Goal: Task Accomplishment & Management: Manage account settings

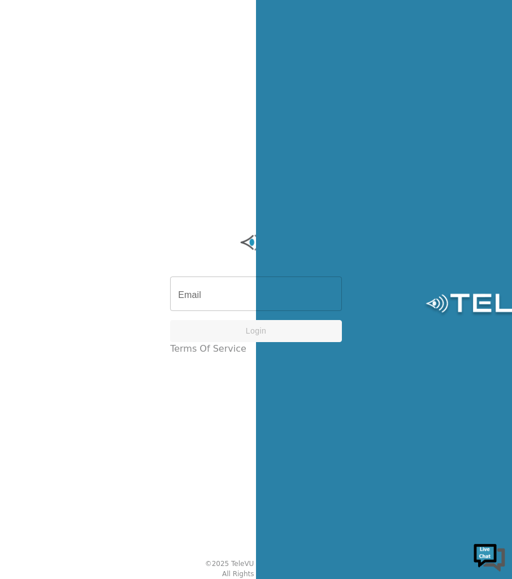
click at [349, 466] on div "English en ​" at bounding box center [512, 289] width 512 height 579
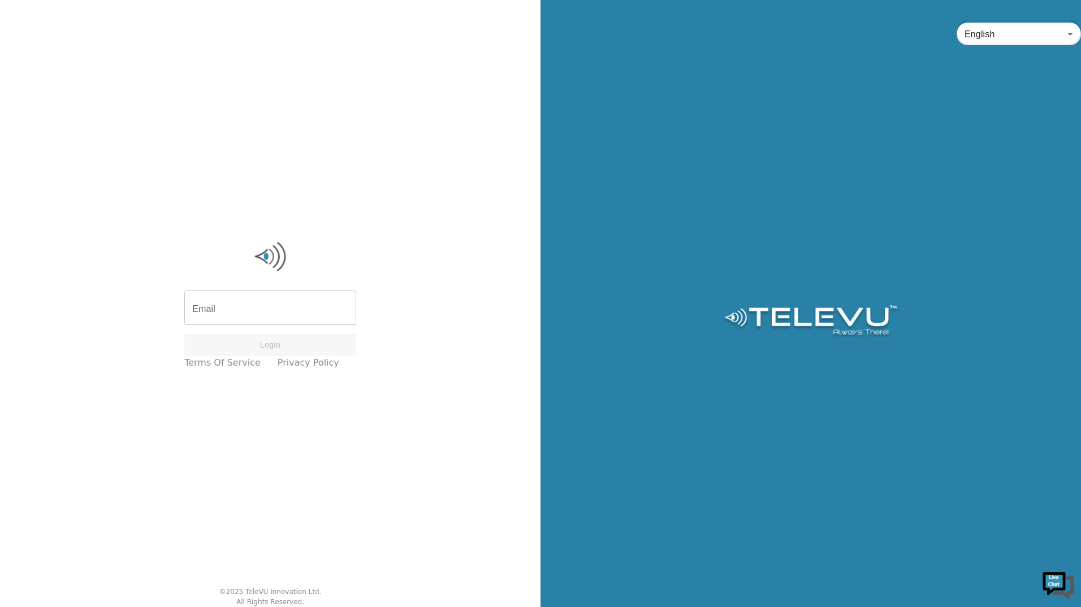
click at [243, 306] on input "Email" at bounding box center [270, 309] width 172 height 32
type input "T"
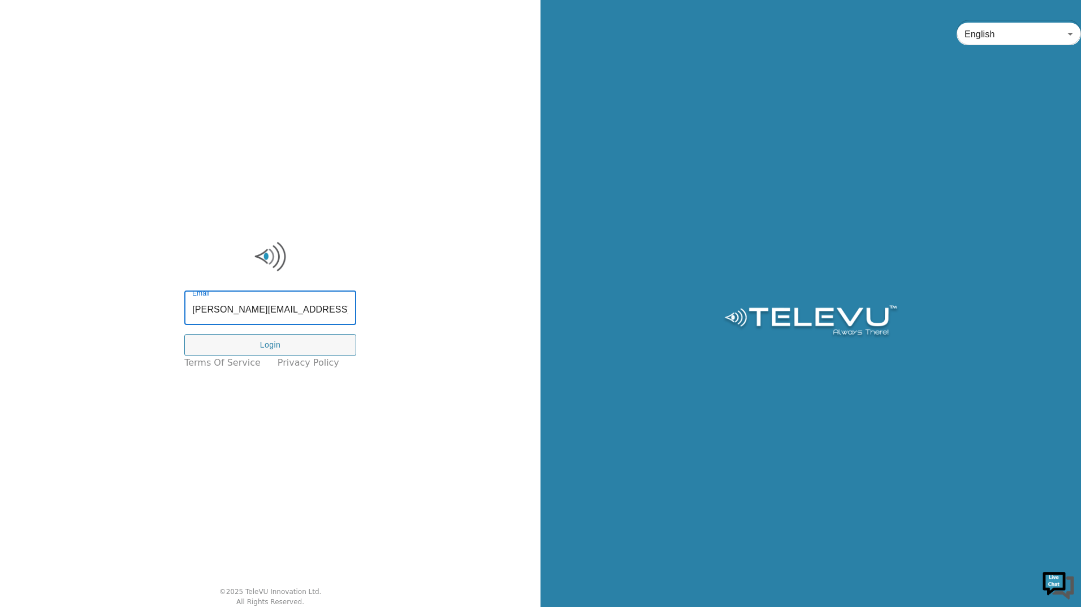
type input "tracy.macisaac@nshealth.ca"
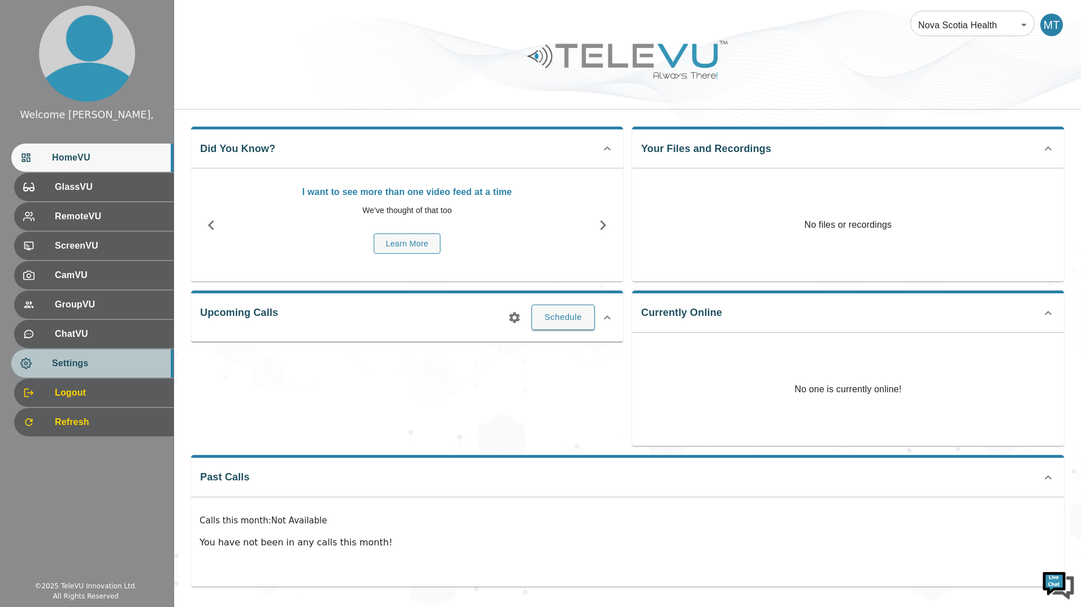
click at [74, 361] on span "Settings" at bounding box center [108, 364] width 112 height 14
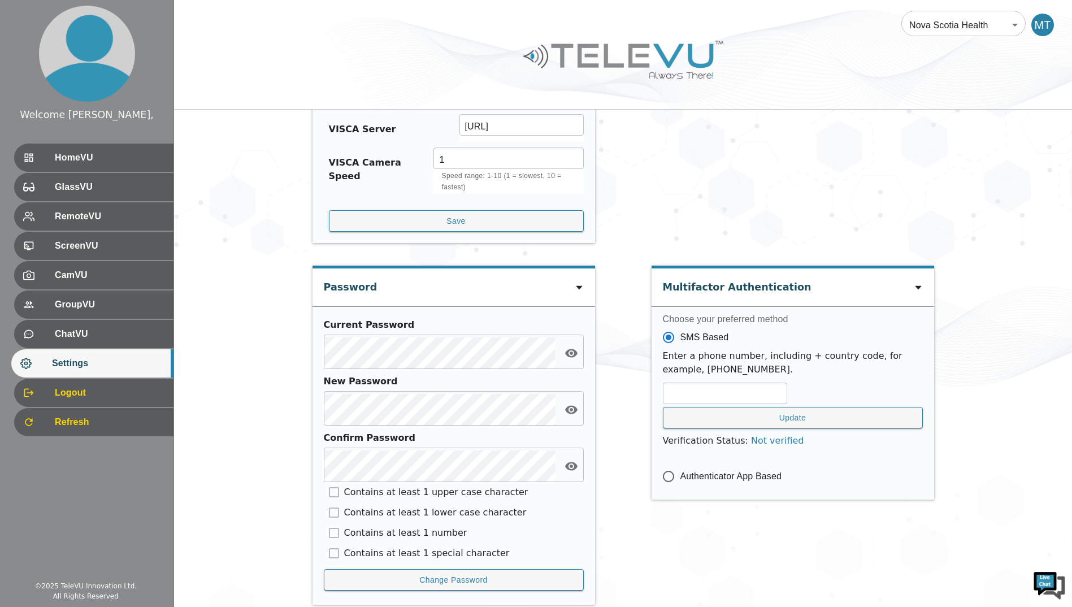
scroll to position [469, 0]
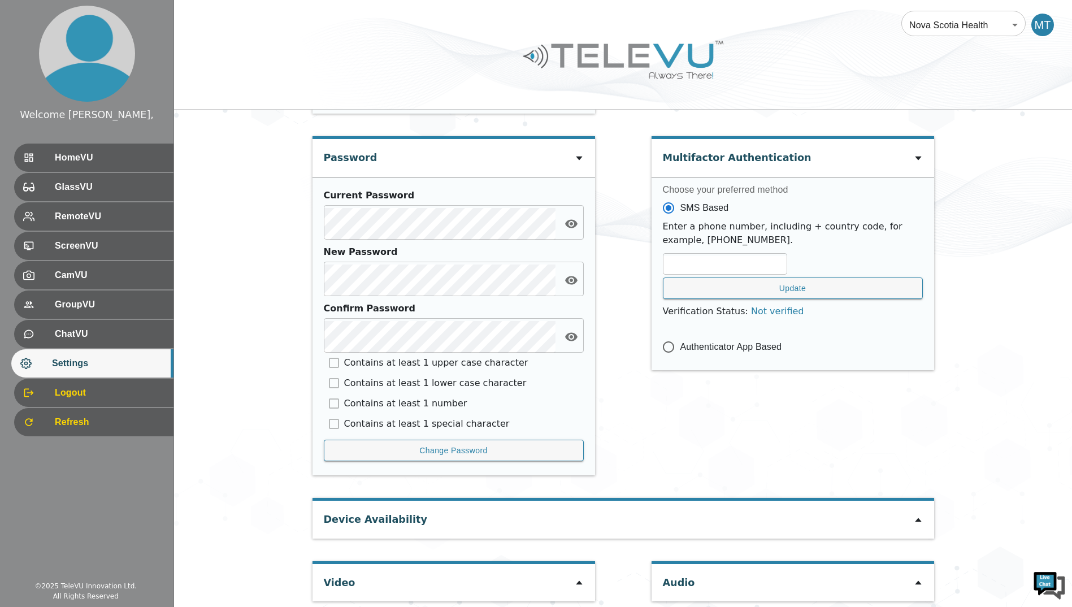
click at [916, 518] on icon at bounding box center [918, 520] width 6 height 4
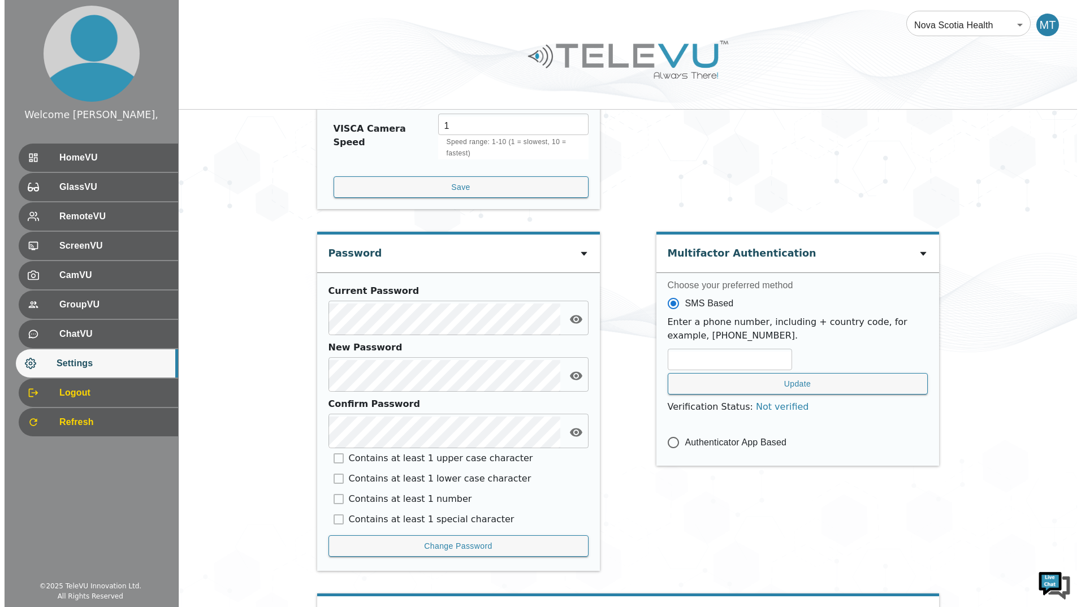
scroll to position [0, 0]
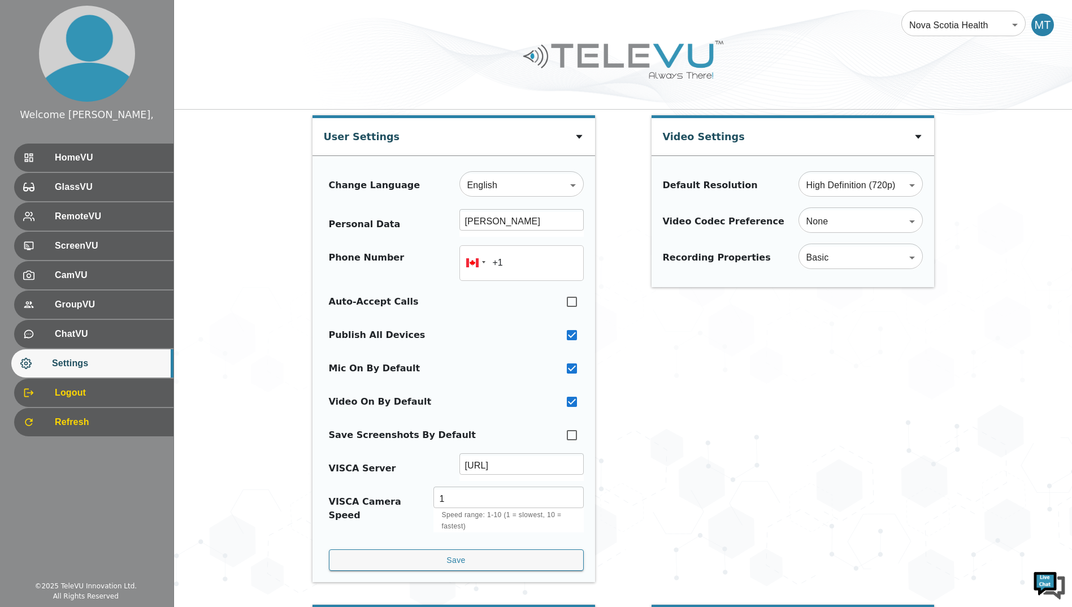
click at [1043, 30] on div "MT" at bounding box center [1043, 25] width 23 height 23
click at [1041, 21] on div "MT" at bounding box center [1043, 25] width 23 height 23
click at [68, 392] on span "Logout" at bounding box center [108, 393] width 112 height 14
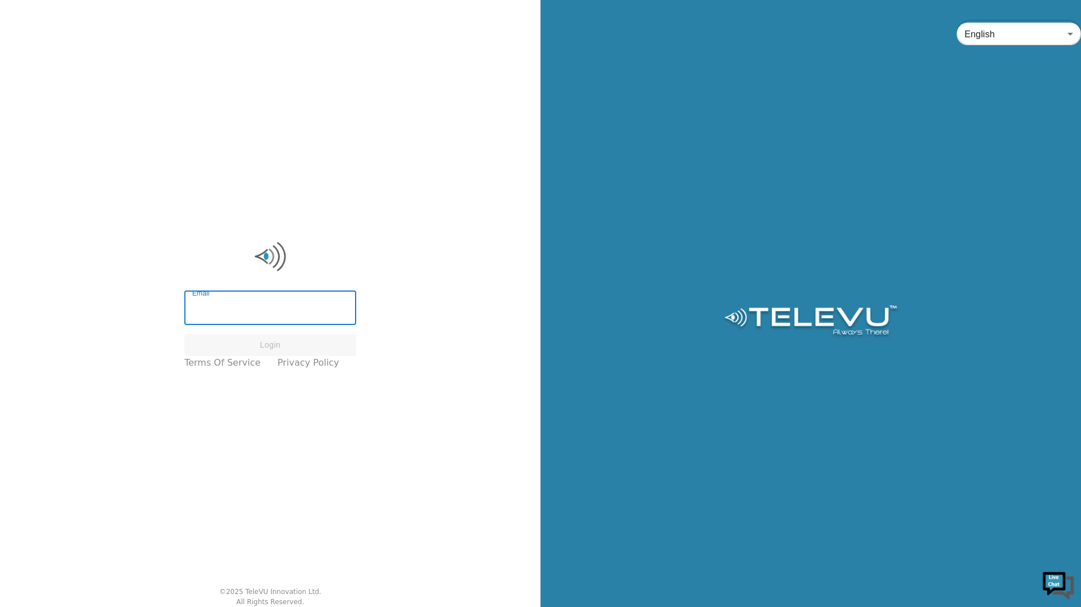
click at [261, 315] on input "Email" at bounding box center [270, 309] width 172 height 32
type input "t"
type input "tracy.macisaac@nshealth.ca"
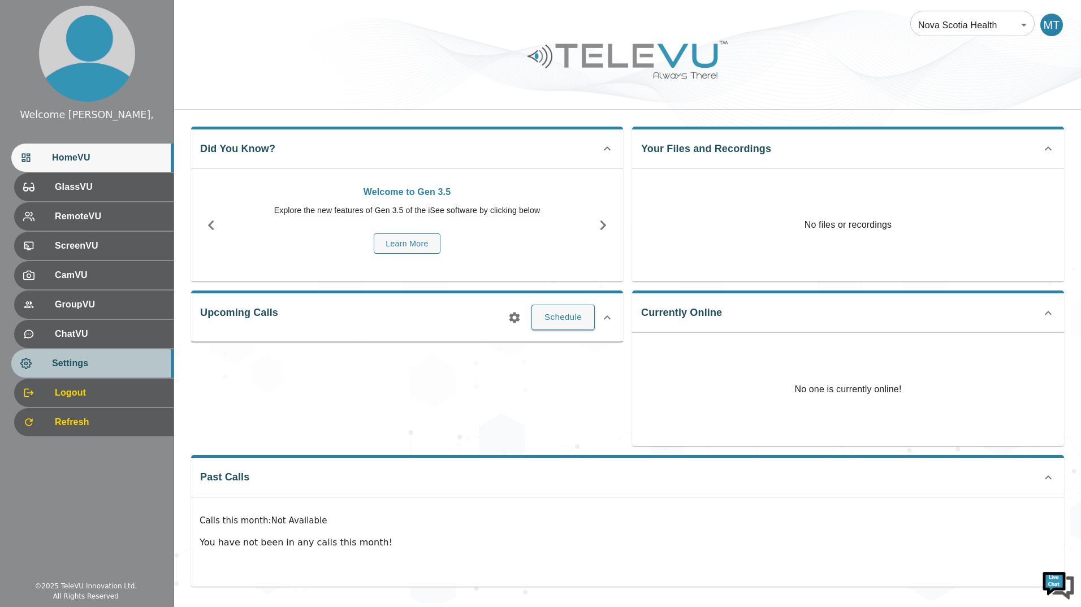
click at [77, 353] on div "Settings" at bounding box center [92, 363] width 162 height 28
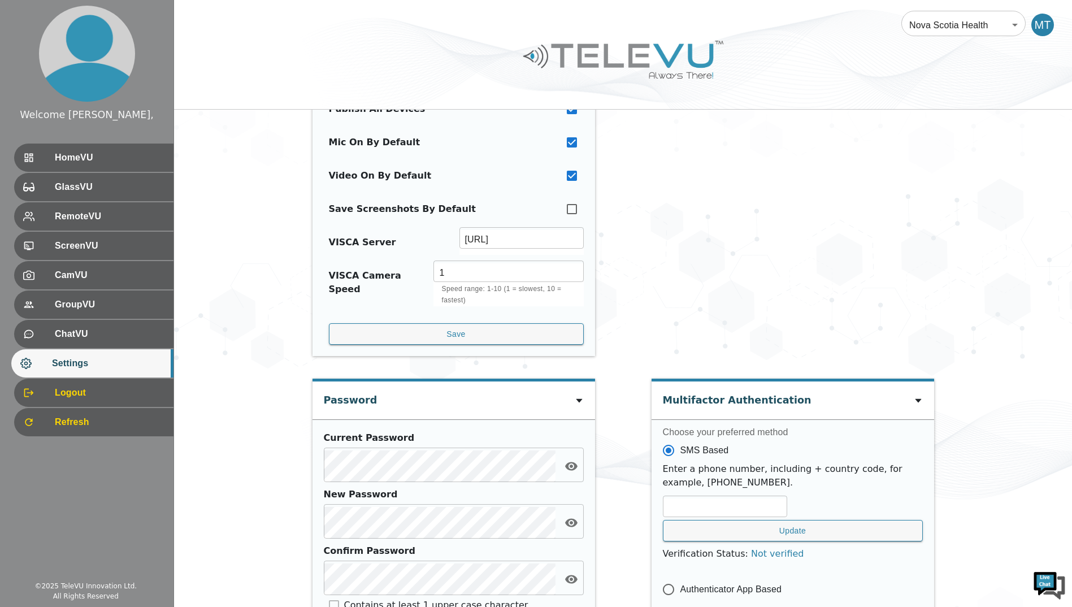
scroll to position [469, 0]
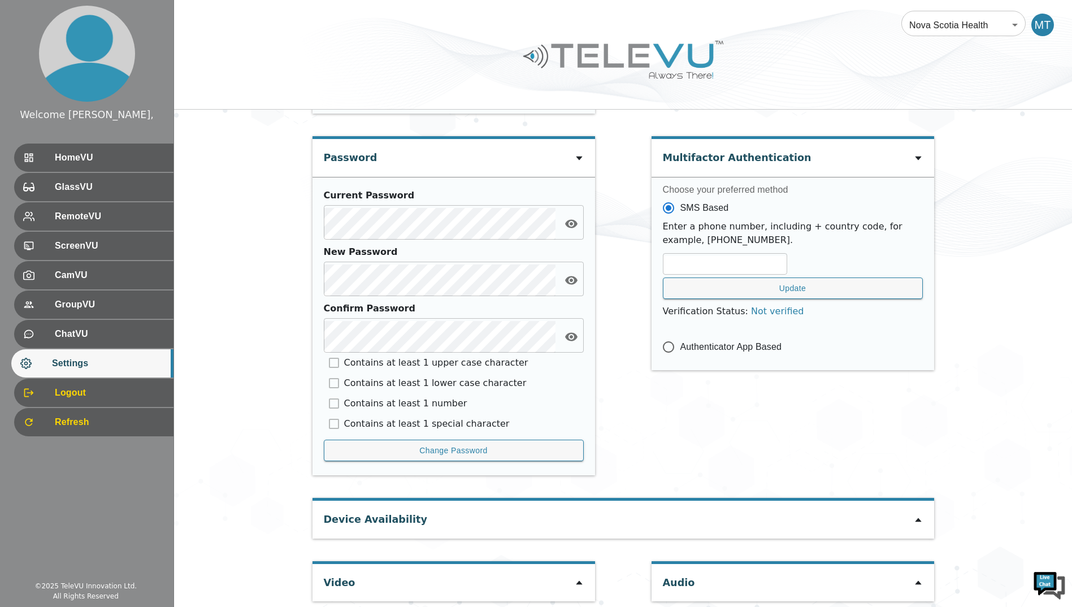
click at [909, 509] on div "Device Availability" at bounding box center [624, 519] width 622 height 37
click at [920, 516] on icon at bounding box center [918, 520] width 9 height 9
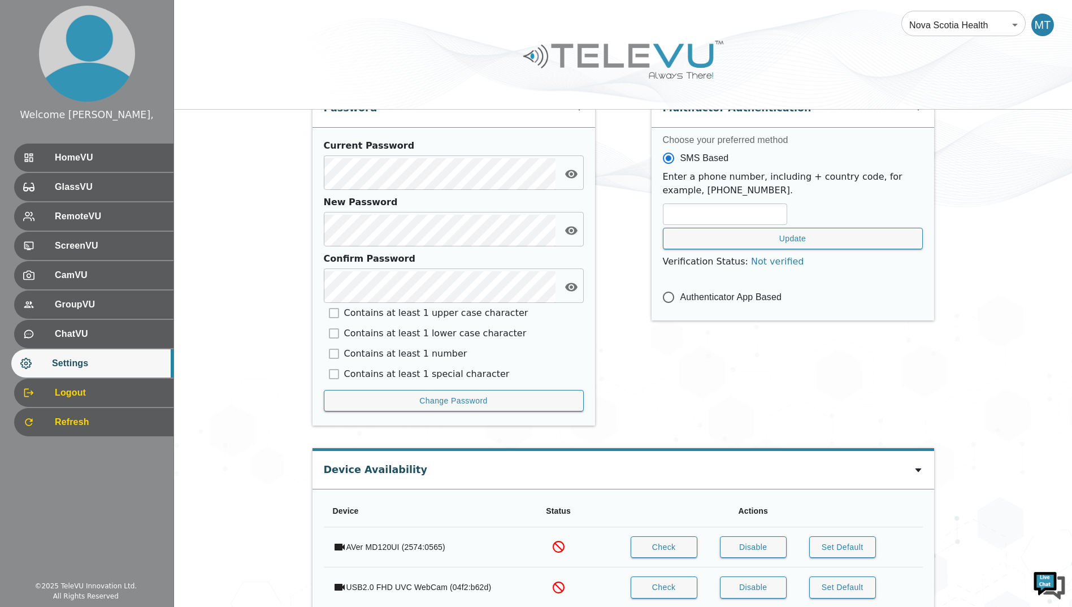
scroll to position [599, 0]
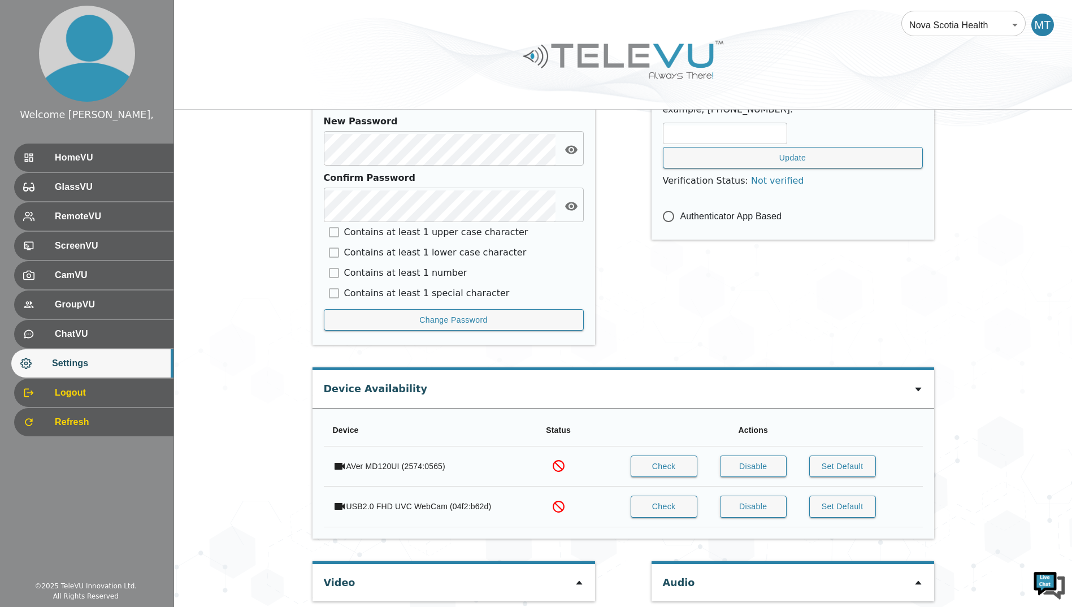
click at [581, 578] on icon at bounding box center [579, 582] width 9 height 9
type input "50f584b939786c2af5c5641f8b727ef5ab5dfec1be0583122442d4ebb326a456"
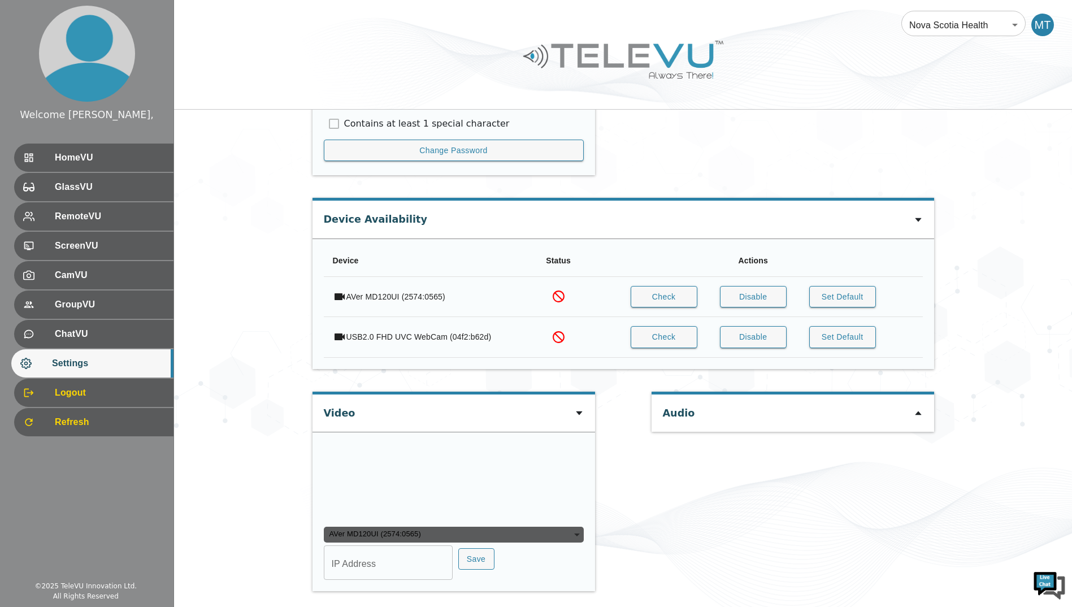
scroll to position [820, 0]
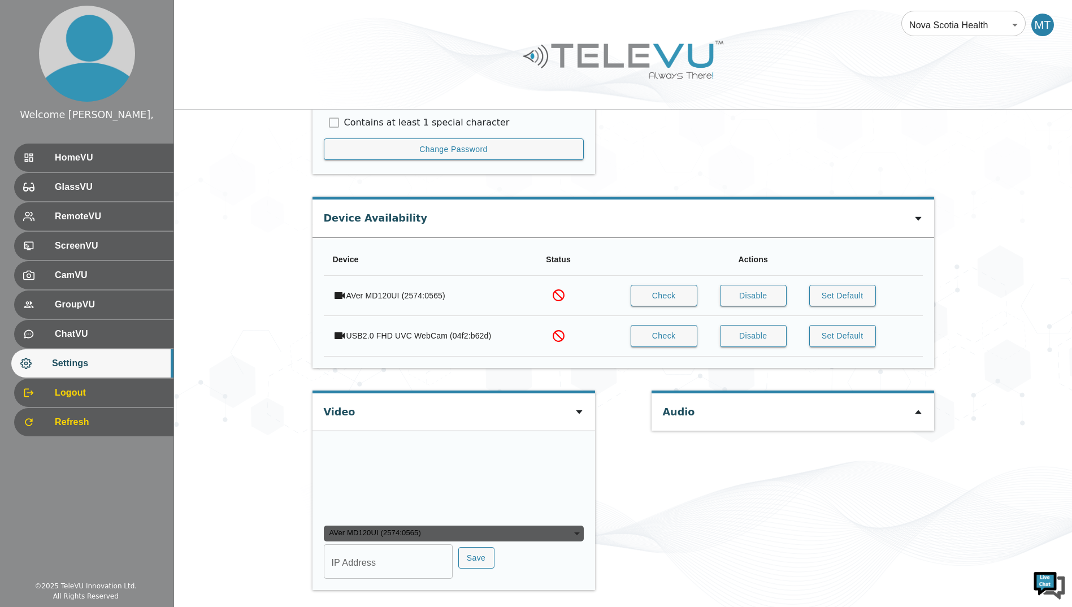
click at [915, 408] on icon at bounding box center [918, 412] width 9 height 9
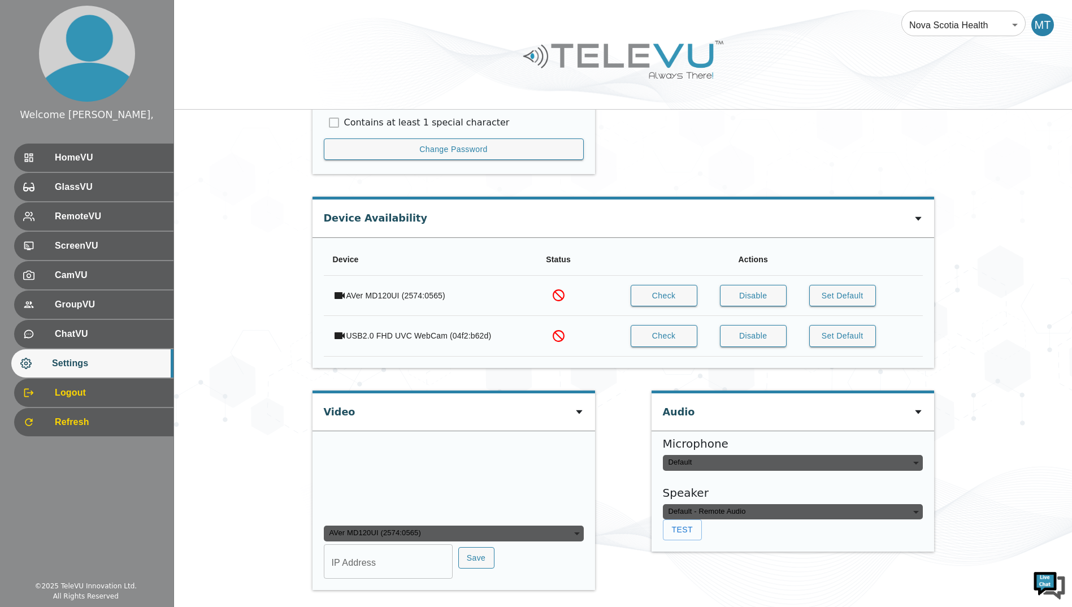
click at [366, 561] on input "IP Address" at bounding box center [388, 563] width 129 height 32
click at [345, 564] on input "IP Address" at bounding box center [388, 563] width 129 height 32
type input "COM8"
click at [389, 560] on input "COM8" at bounding box center [388, 563] width 129 height 32
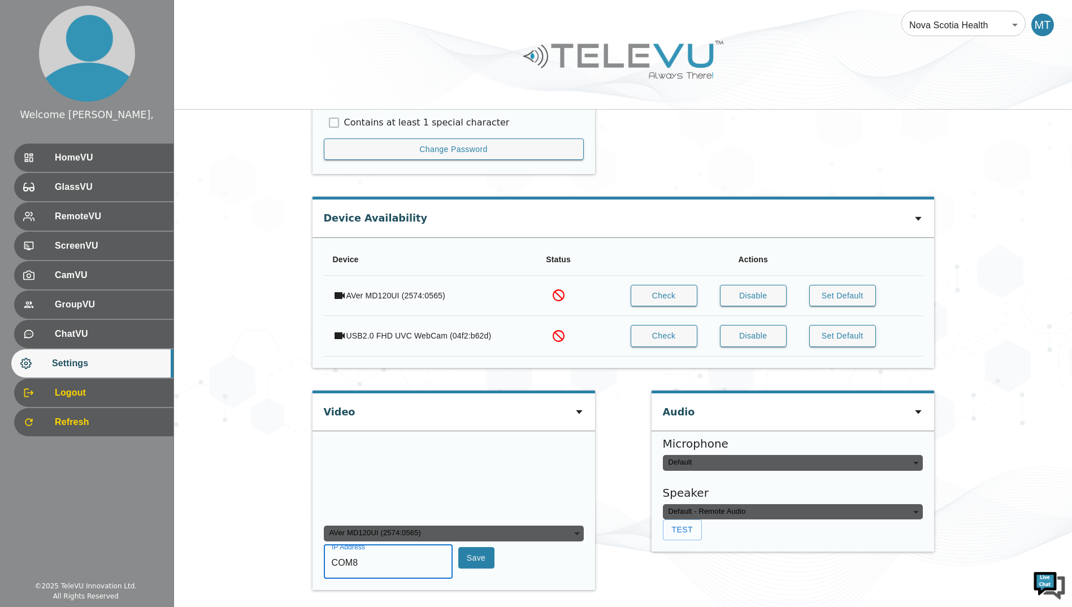
click at [460, 556] on button "Save" at bounding box center [476, 558] width 36 height 22
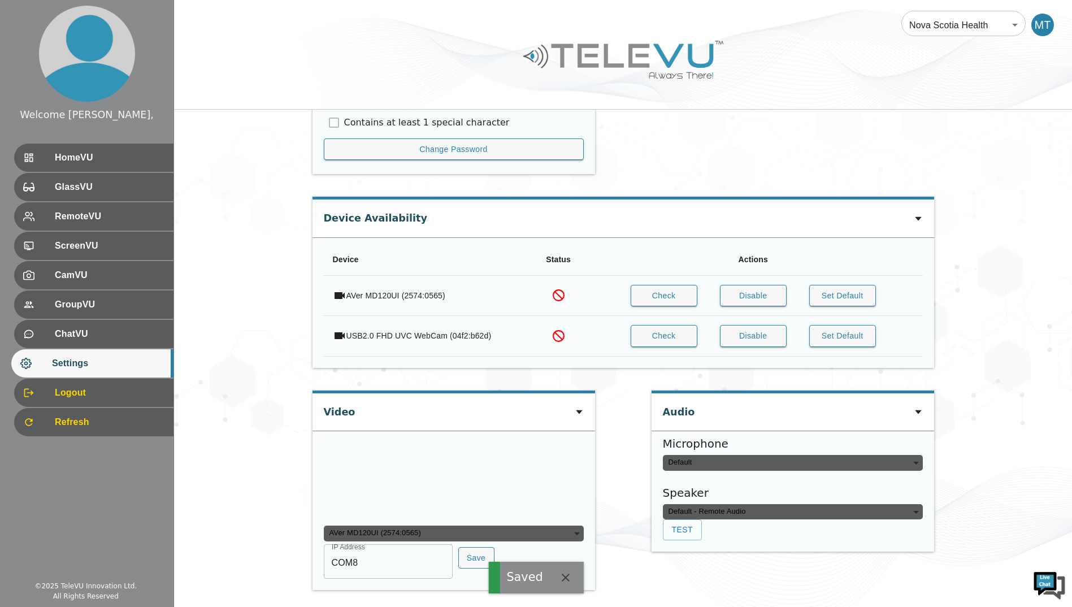
click at [1050, 32] on div "MT" at bounding box center [1043, 25] width 23 height 23
click at [1041, 28] on div "MT" at bounding box center [1043, 25] width 23 height 23
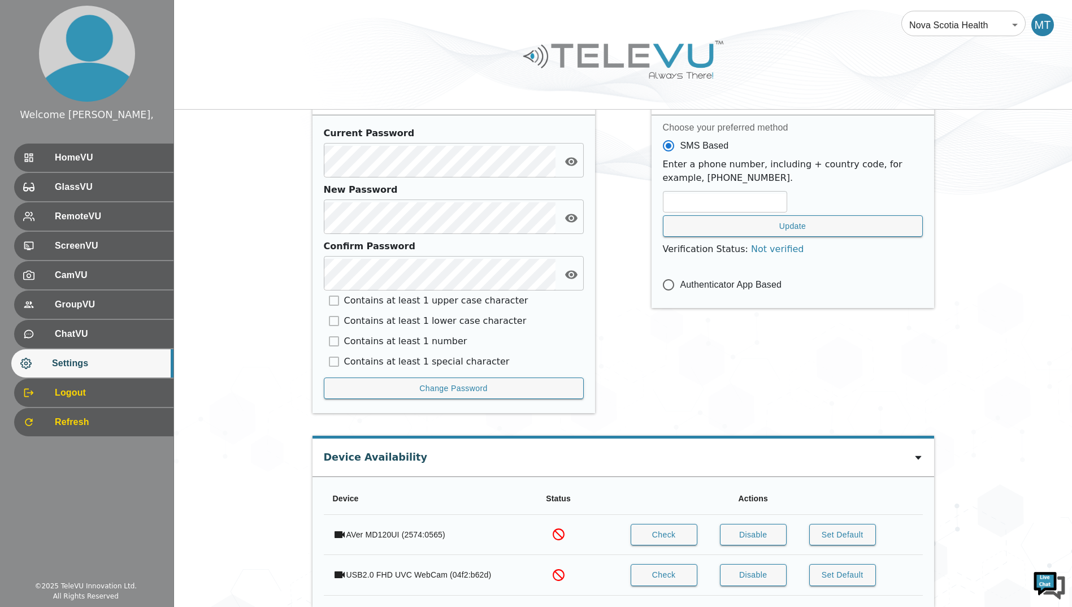
scroll to position [474, 0]
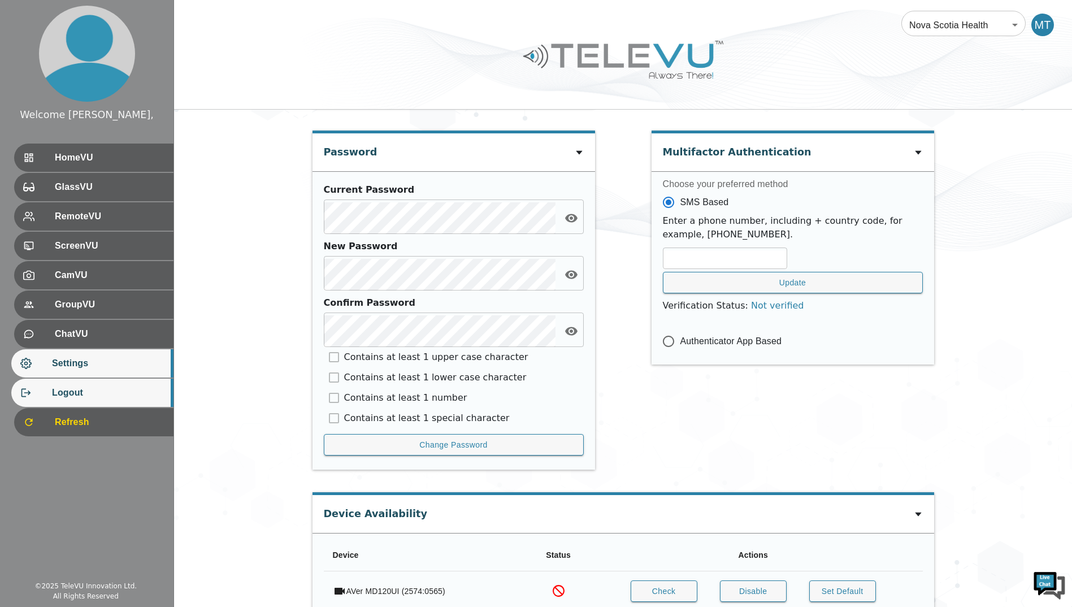
click at [58, 395] on span "Logout" at bounding box center [108, 393] width 112 height 14
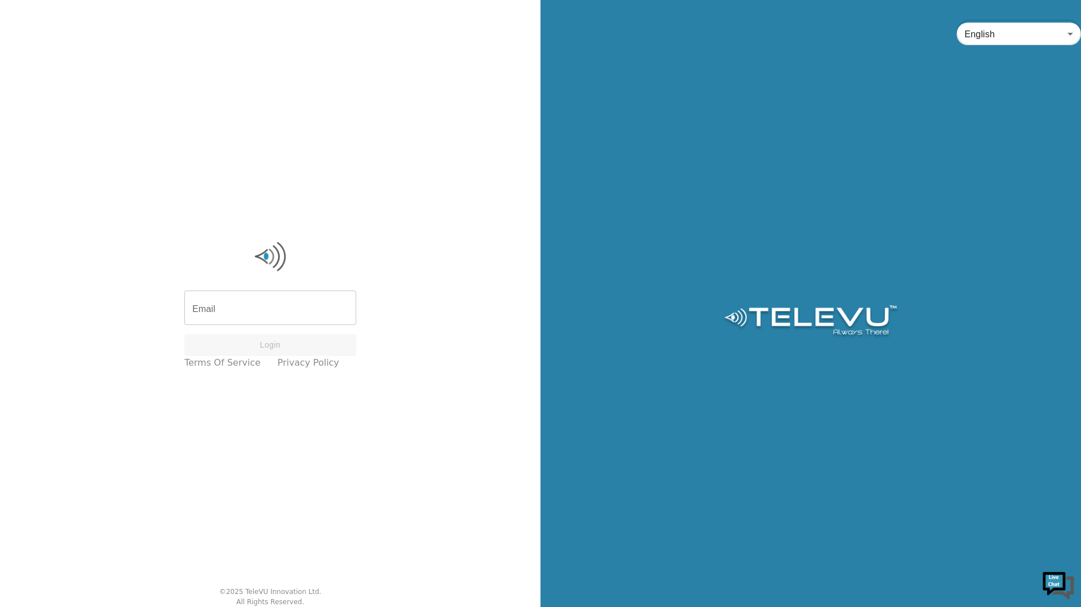
click at [253, 326] on div "Email Email Login Terms of Service Privacy Policy" at bounding box center [270, 304] width 183 height 141
click at [259, 309] on input "Email" at bounding box center [270, 309] width 172 height 32
type input "T"
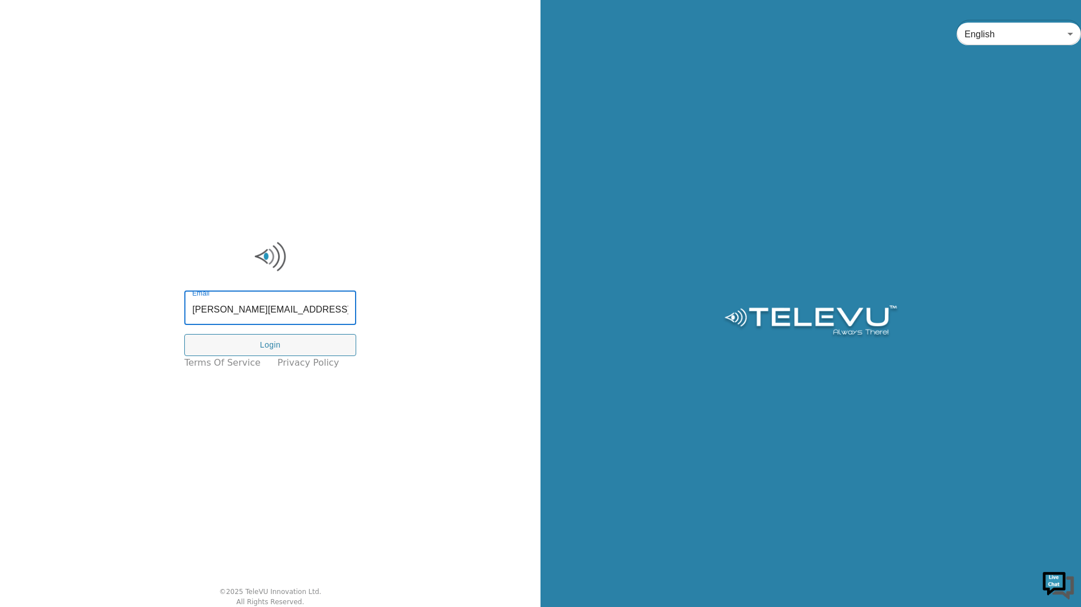
drag, startPoint x: 262, startPoint y: 313, endPoint x: 195, endPoint y: 313, distance: 67.3
click at [195, 313] on input "[PERSON_NAME][EMAIL_ADDRESS][PERSON_NAME][DOMAIN_NAME]" at bounding box center [270, 309] width 172 height 32
type input "[EMAIL_ADDRESS][PERSON_NAME][DOMAIN_NAME]"
click at [276, 343] on button "Login" at bounding box center [270, 345] width 172 height 22
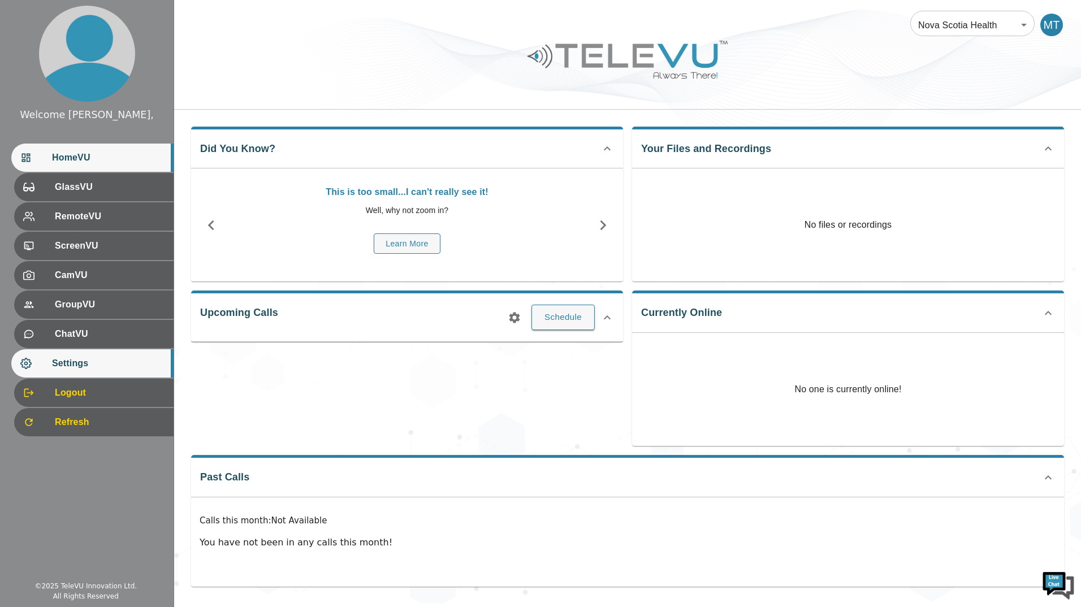
click at [67, 357] on span "Settings" at bounding box center [108, 364] width 112 height 14
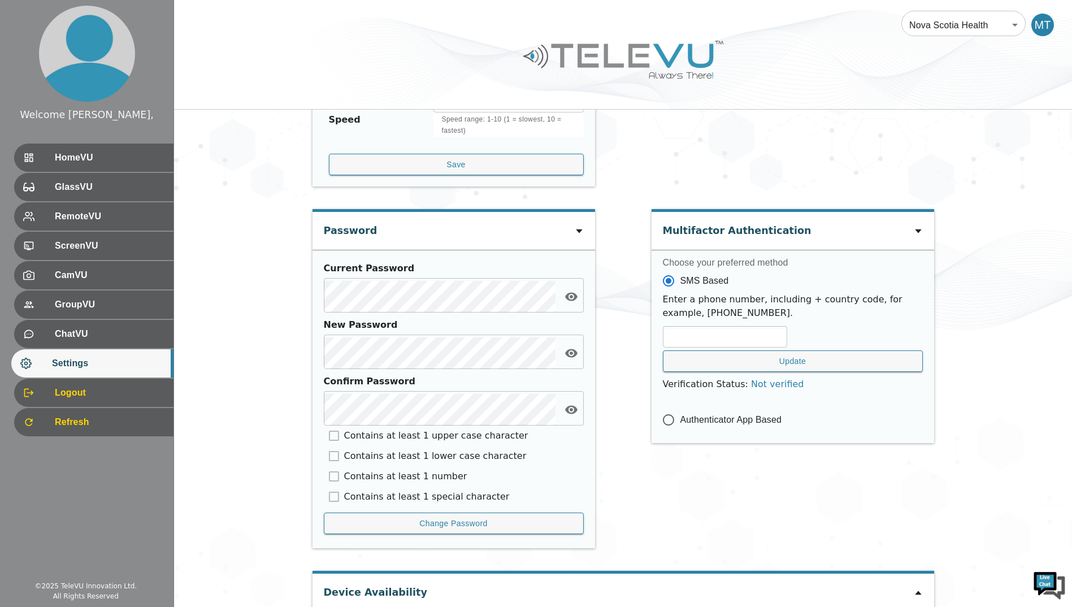
scroll to position [469, 0]
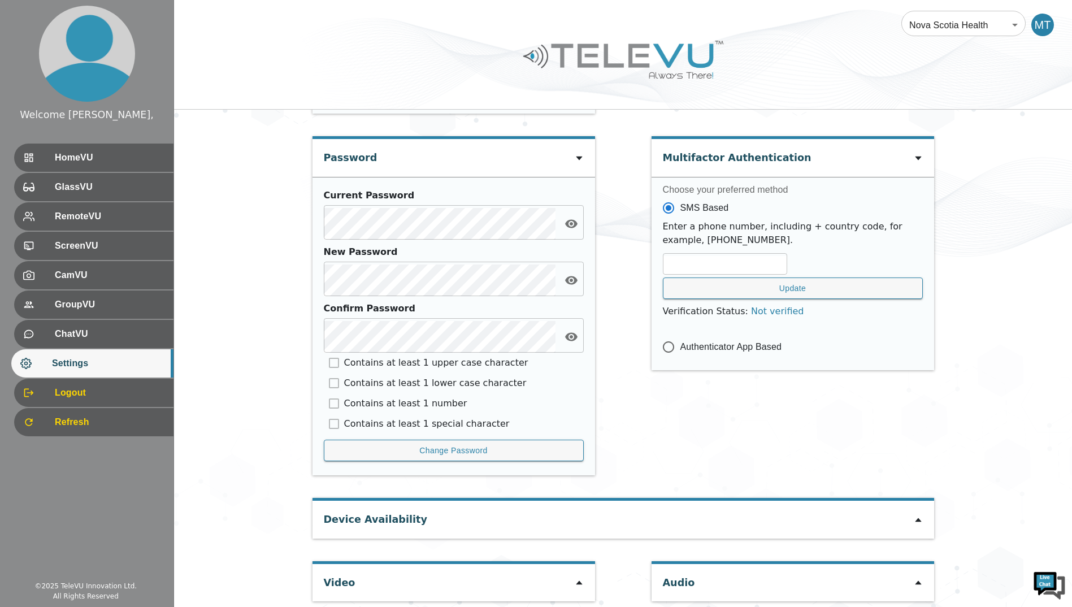
click at [913, 508] on div "Device Availability" at bounding box center [624, 519] width 622 height 37
click at [918, 518] on icon at bounding box center [918, 520] width 6 height 4
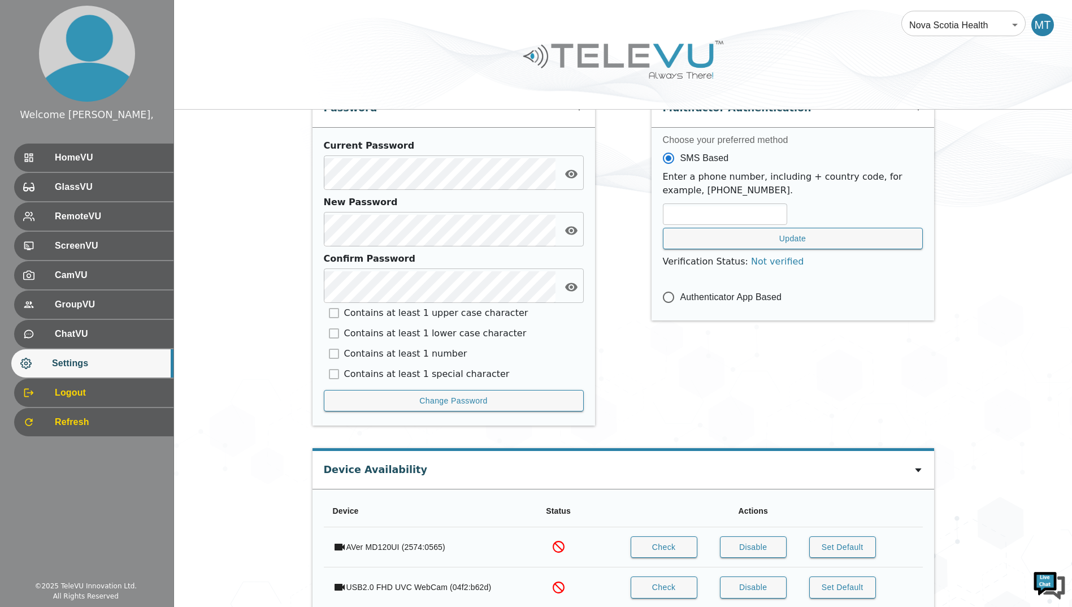
scroll to position [599, 0]
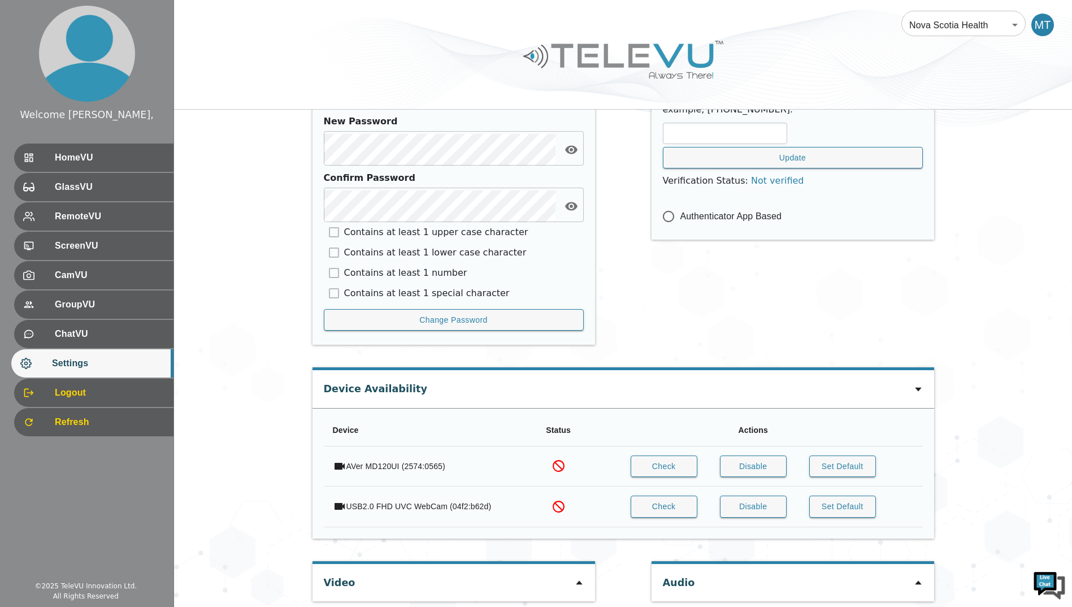
click at [576, 578] on icon at bounding box center [579, 582] width 9 height 9
type input "50f584b939786c2af5c5641f8b727ef5ab5dfec1be0583122442d4ebb326a456"
type input "COM8"
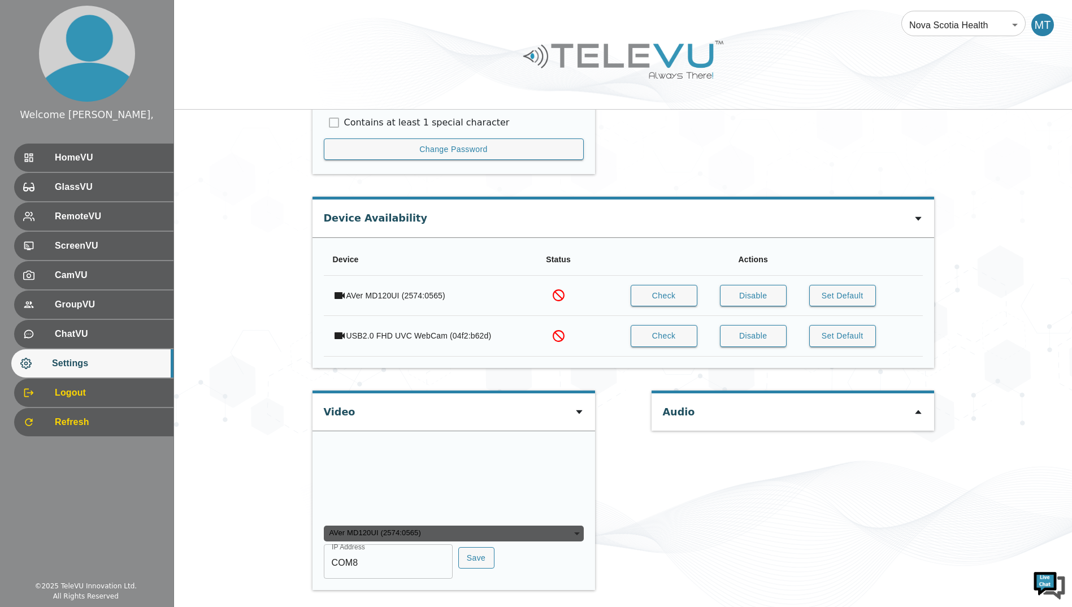
scroll to position [425, 0]
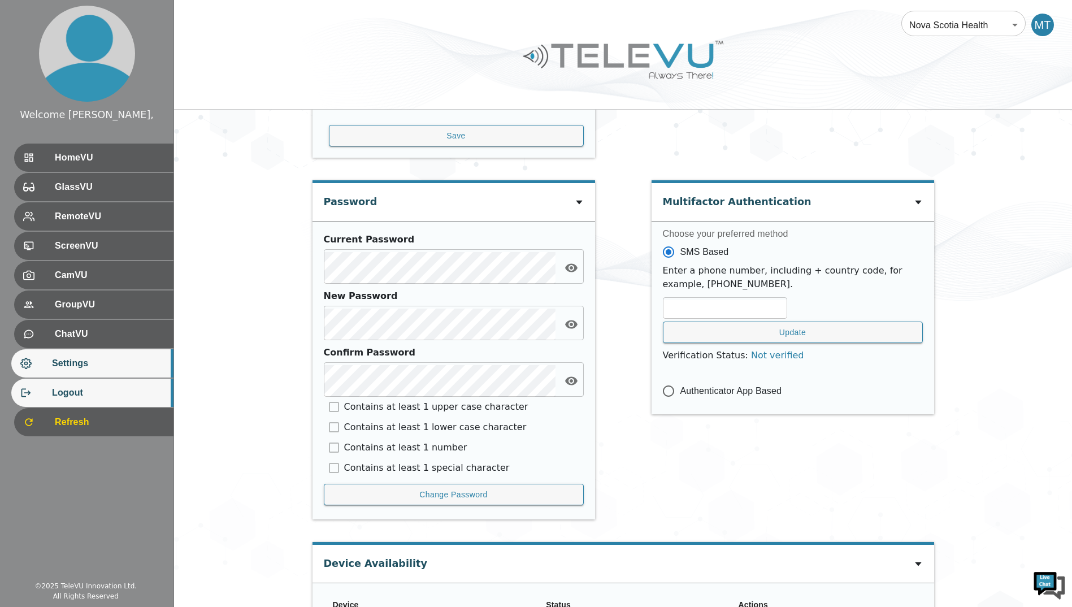
click at [74, 396] on span "Logout" at bounding box center [108, 393] width 112 height 14
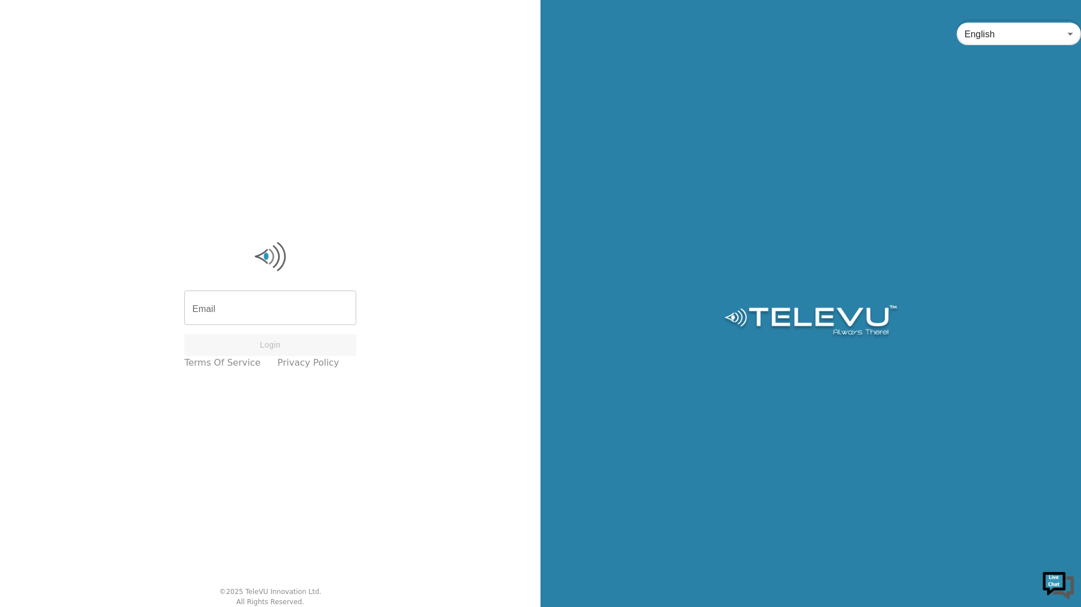
click at [240, 308] on input "Email" at bounding box center [270, 309] width 172 height 32
click at [267, 348] on div "Login" at bounding box center [270, 345] width 172 height 22
click at [256, 313] on input "Email" at bounding box center [270, 309] width 172 height 32
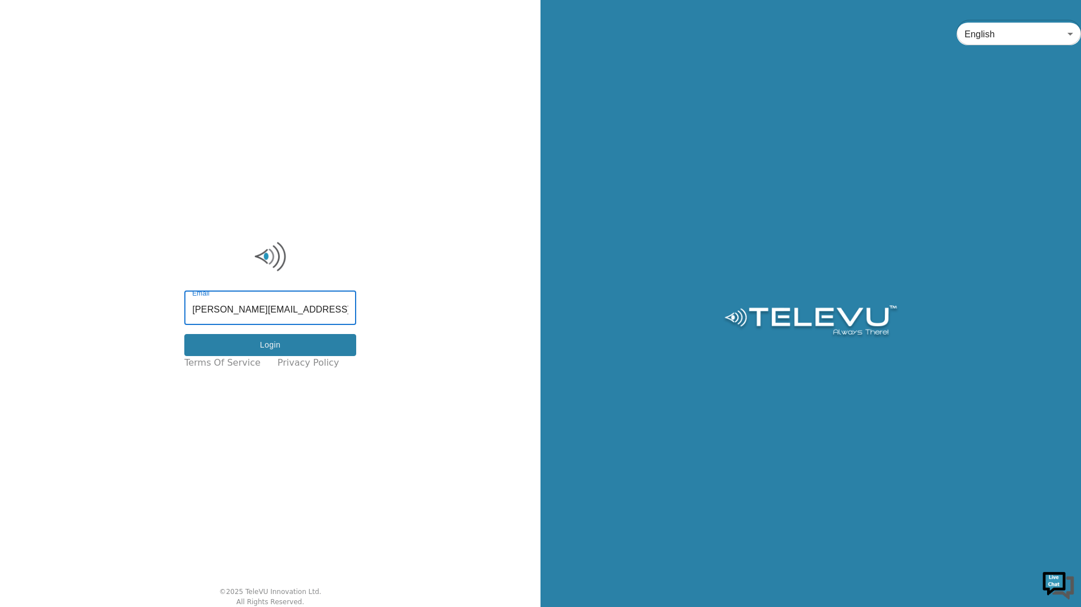
type input "bob.doug@hotmail.com"
click at [256, 344] on button "Login" at bounding box center [270, 345] width 172 height 22
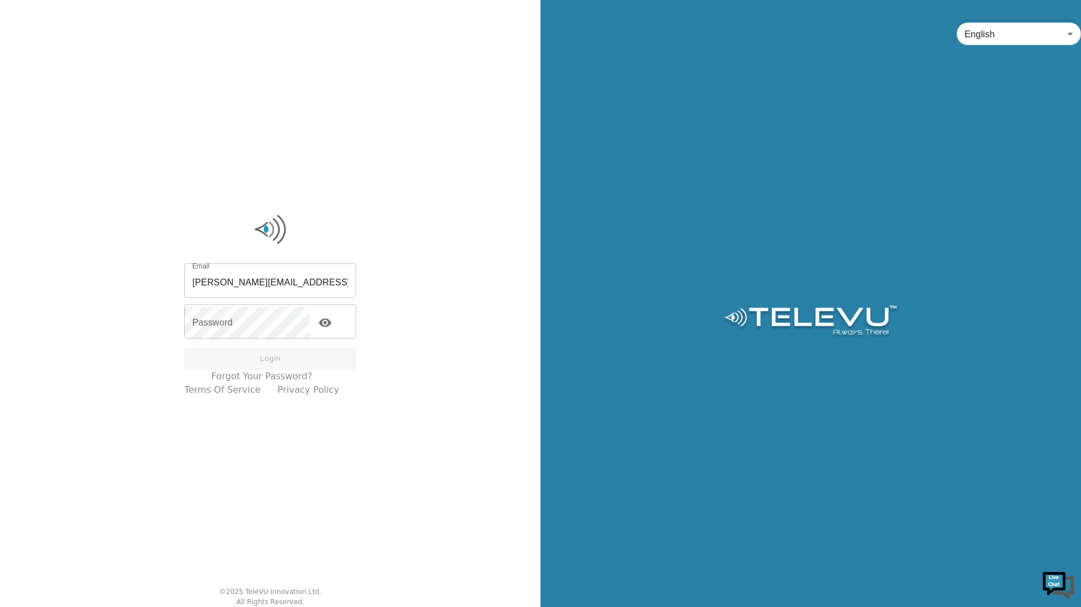
click at [312, 282] on input "bob.doug@hotmail.com" at bounding box center [270, 282] width 172 height 32
drag, startPoint x: 246, startPoint y: 282, endPoint x: 336, endPoint y: 280, distance: 89.3
click at [336, 280] on input "bob.doug@hotmail.com" at bounding box center [270, 282] width 172 height 32
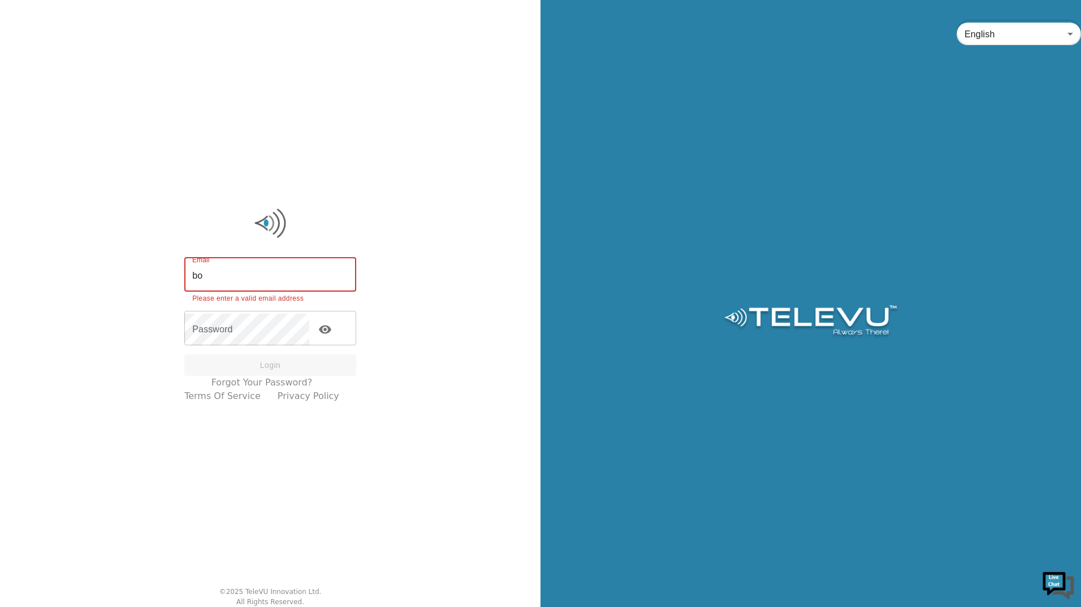
type input "b"
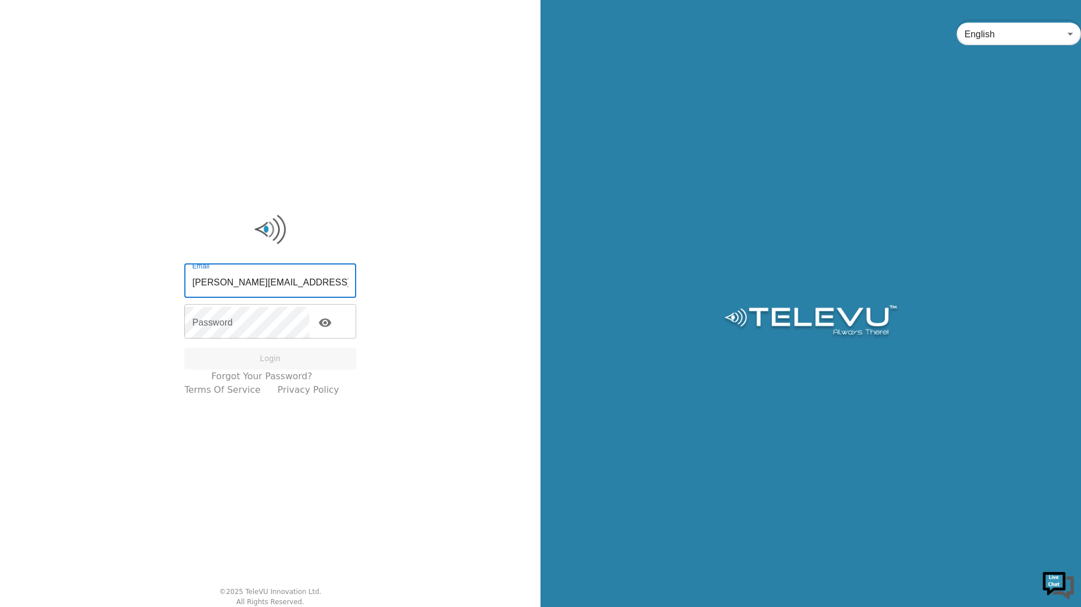
type input "Tracy.macisaac@novascotia.ca"
click at [276, 360] on div "Login" at bounding box center [270, 359] width 172 height 22
click at [342, 278] on input "Tracy.macisaac@novascotia.ca" at bounding box center [270, 282] width 172 height 32
click at [264, 370] on link "Forgot your password?" at bounding box center [261, 377] width 101 height 14
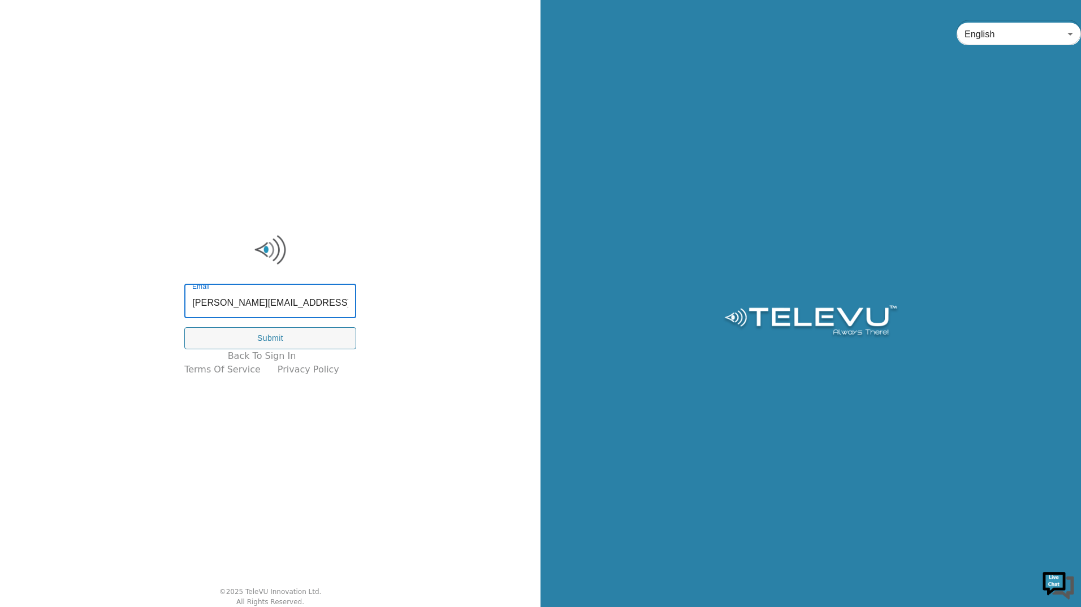
drag, startPoint x: 272, startPoint y: 308, endPoint x: 134, endPoint y: 311, distance: 138.0
click at [134, 311] on div "Email bob.doug@hotmail.com Email Submit Back To Sign In Terms of Service Privac…" at bounding box center [270, 303] width 540 height 607
type input "bob.doug@nshealth.ca"
click at [258, 337] on button "Submit" at bounding box center [270, 338] width 172 height 22
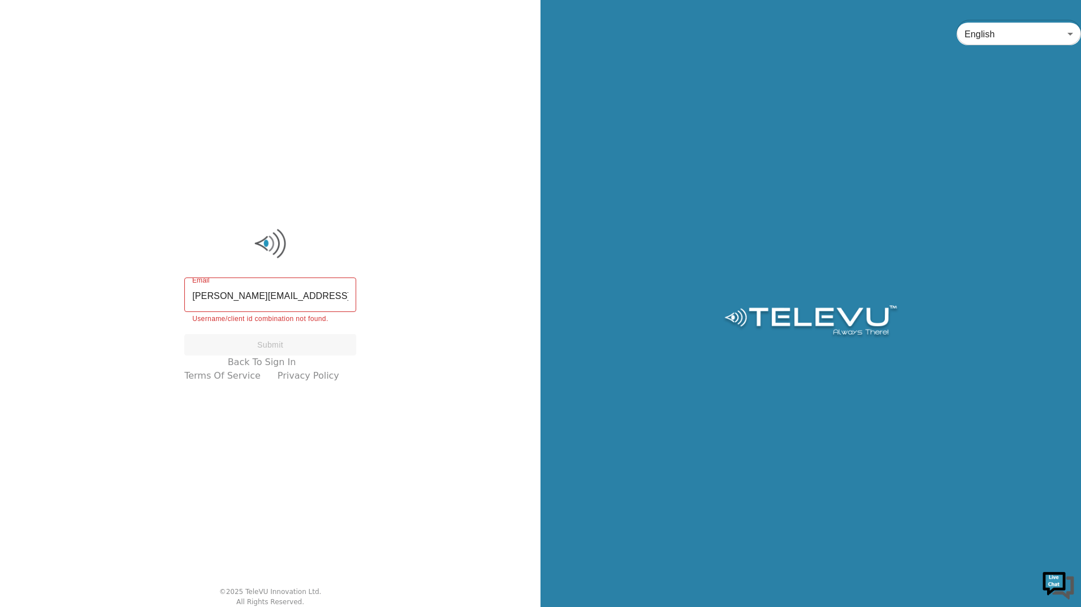
click at [308, 298] on input "bob.doug@nshealth.ca" at bounding box center [270, 296] width 172 height 32
drag, startPoint x: 238, startPoint y: 297, endPoint x: 190, endPoint y: 296, distance: 48.1
click at [190, 296] on div "Email bob.doug@nshealth.ca Email Username/client id combination not found. Subm…" at bounding box center [270, 304] width 183 height 167
click at [445, 400] on div "Email bob.doug@nshealth.ca Email Username/client id combination not found. Subm…" at bounding box center [270, 303] width 540 height 607
click at [410, 116] on div "Email bob.doug@nshealth.ca Email Username/client id combination not found. Subm…" at bounding box center [270, 303] width 540 height 607
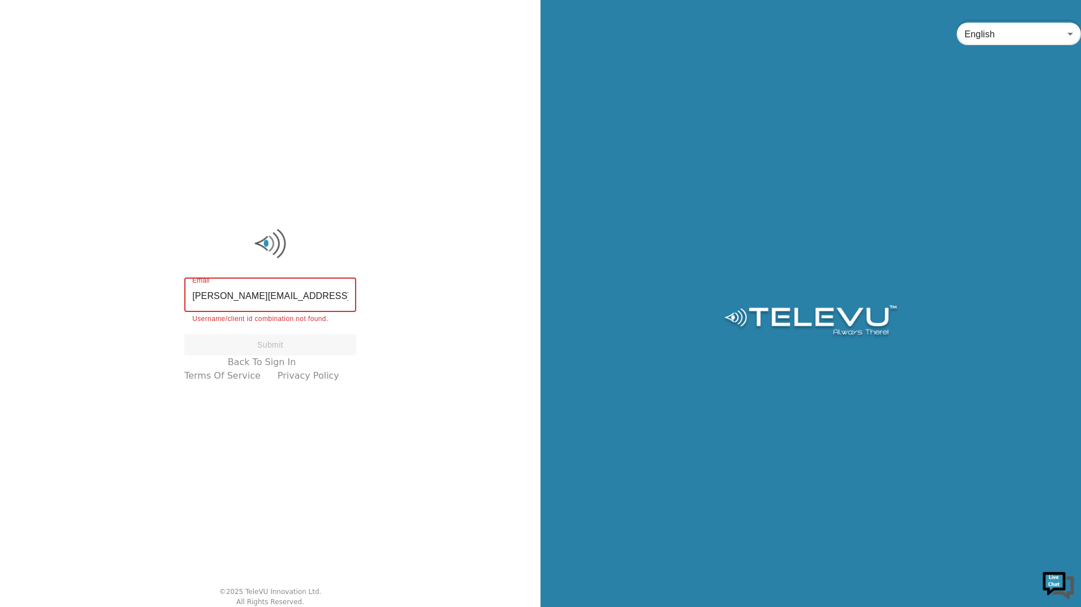
drag, startPoint x: 303, startPoint y: 297, endPoint x: 147, endPoint y: 305, distance: 156.2
click at [147, 305] on div "Email bob.doug@nshealth.ca Email Username/client id combination not found. Subm…" at bounding box center [270, 303] width 540 height 607
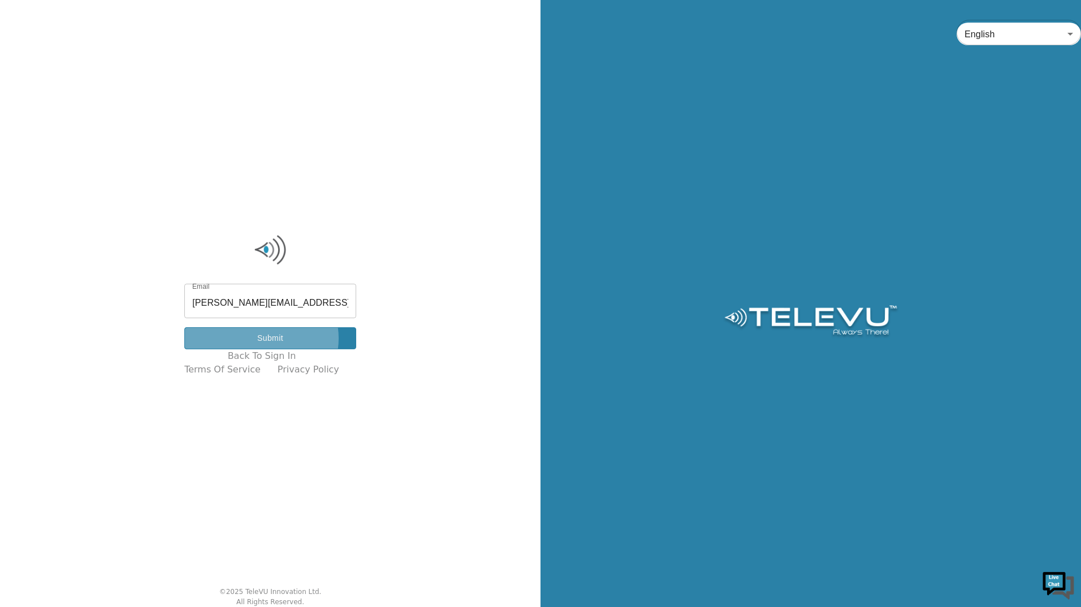
click at [270, 338] on button "Submit" at bounding box center [270, 338] width 172 height 22
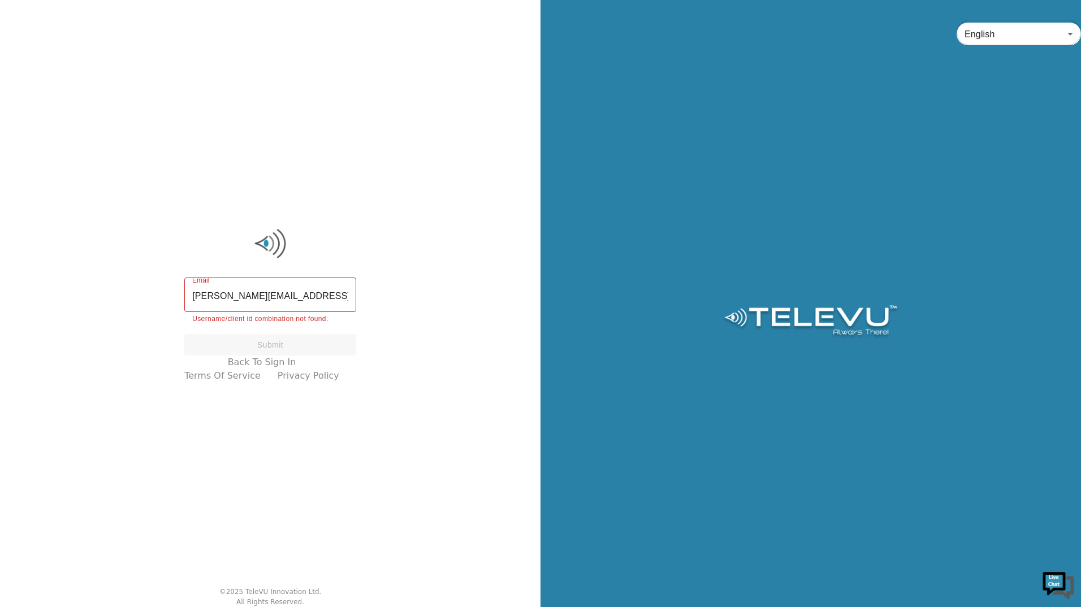
click at [326, 296] on input "scott.libadia@nshealth.ca" at bounding box center [270, 296] width 172 height 32
drag, startPoint x: 326, startPoint y: 296, endPoint x: 136, endPoint y: 303, distance: 190.1
click at [136, 303] on div "Email scott.libadia@nshealth.ca Email Username/client id combination not found.…" at bounding box center [270, 303] width 540 height 607
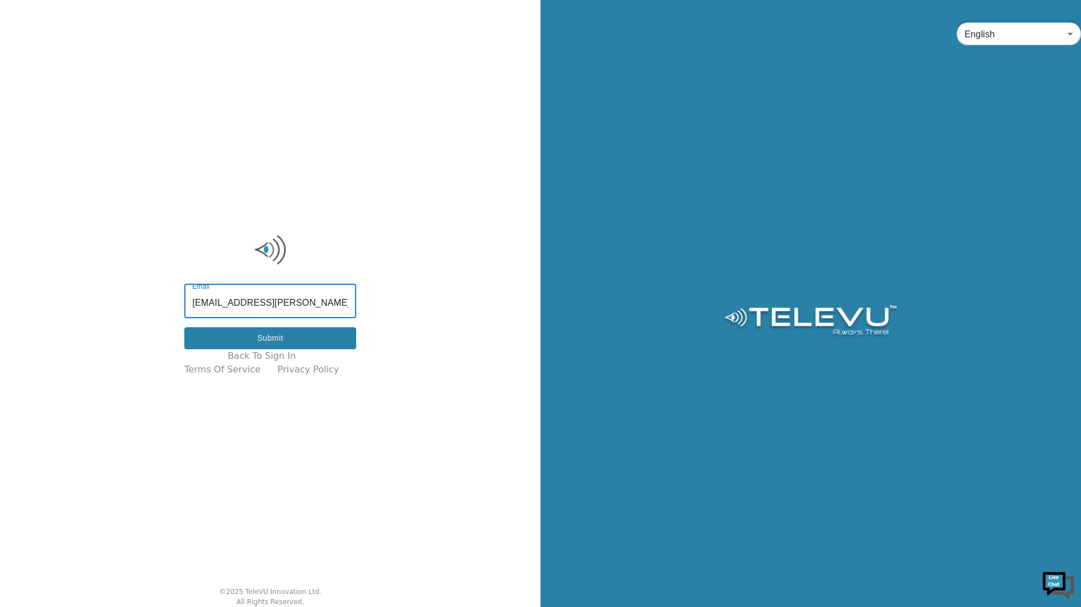
type input "rob1.baxter@nshealth.ca"
click at [266, 331] on button "Submit" at bounding box center [270, 338] width 172 height 22
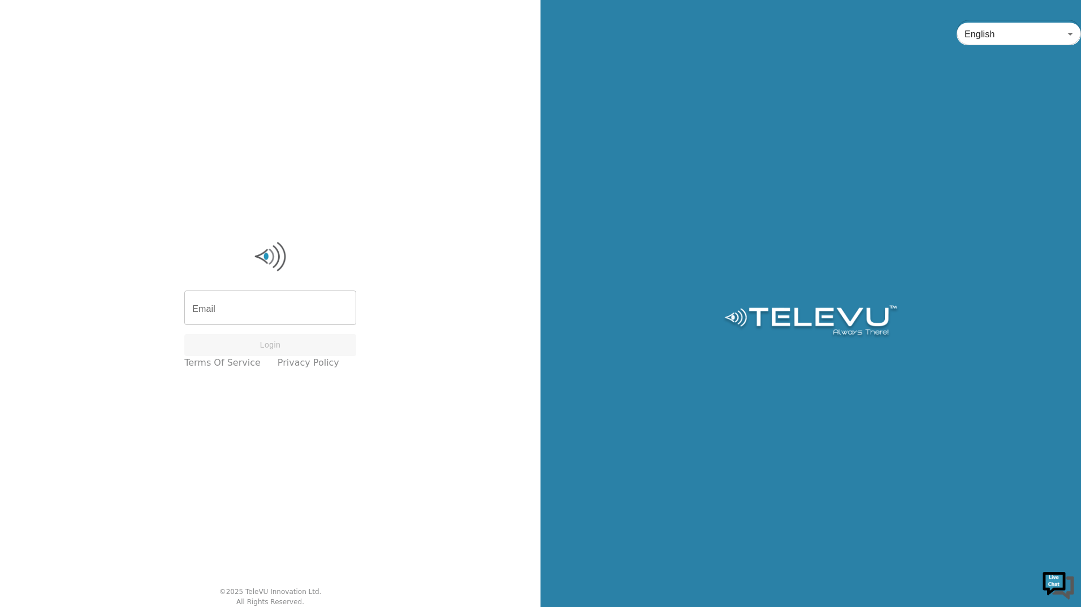
click at [239, 308] on input "Email" at bounding box center [270, 309] width 172 height 32
click at [226, 316] on input "Email" at bounding box center [270, 309] width 172 height 32
click at [276, 351] on div "Login" at bounding box center [270, 352] width 172 height 22
click at [222, 304] on input "rob1.nshealth.ca" at bounding box center [270, 303] width 172 height 32
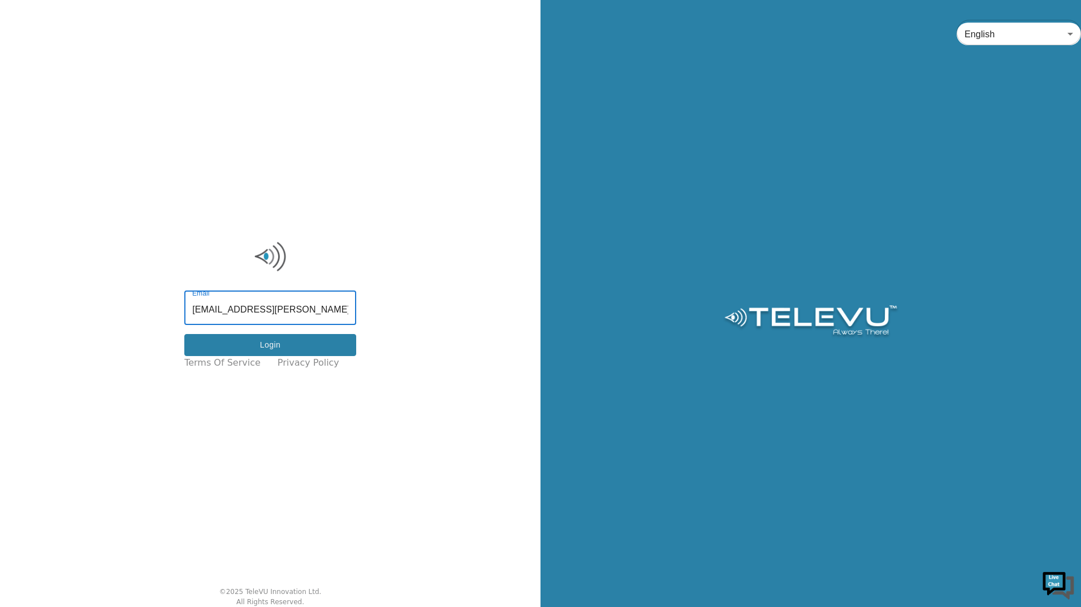
type input "rob1.baxter@nshealth.ca"
click at [270, 342] on button "Login" at bounding box center [270, 345] width 172 height 22
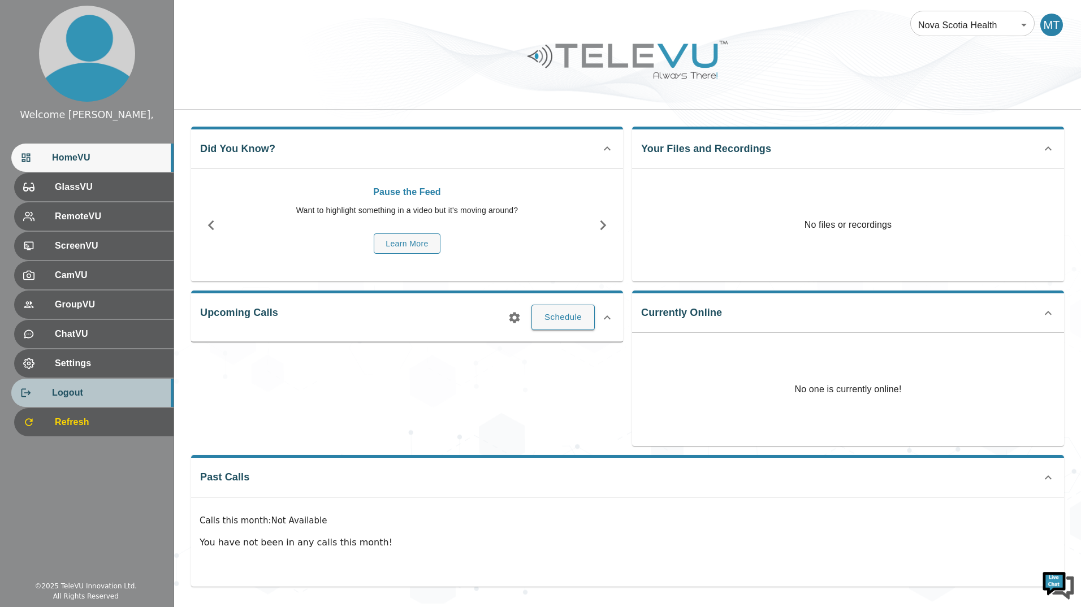
click at [83, 389] on span "Logout" at bounding box center [108, 393] width 112 height 14
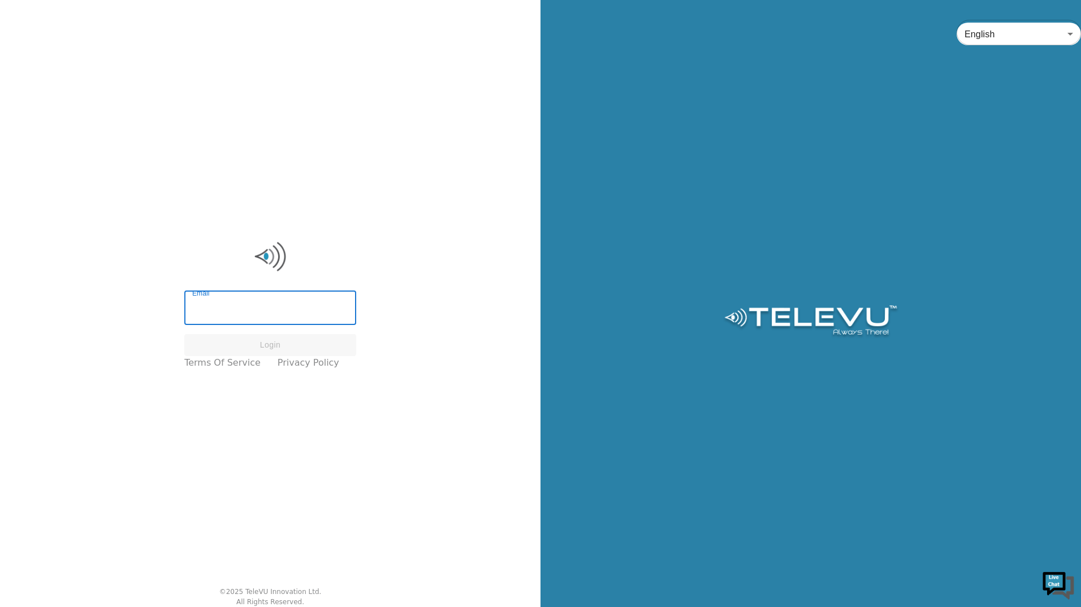
click at [263, 304] on input "Email" at bounding box center [270, 309] width 172 height 32
click at [317, 305] on input "[PERSON_NAME][EMAIL_ADDRESS][PERSON_NAME][DOMAIN_NAME]" at bounding box center [270, 309] width 172 height 32
type input "chris.hamilton@nshealth.ca"
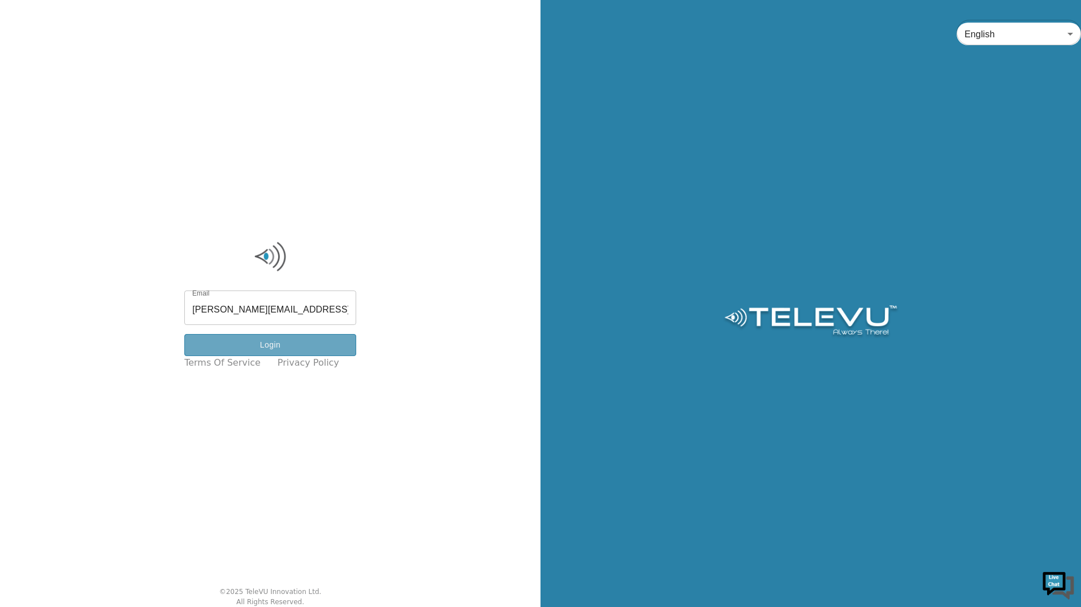
click at [291, 347] on button "Login" at bounding box center [270, 345] width 172 height 22
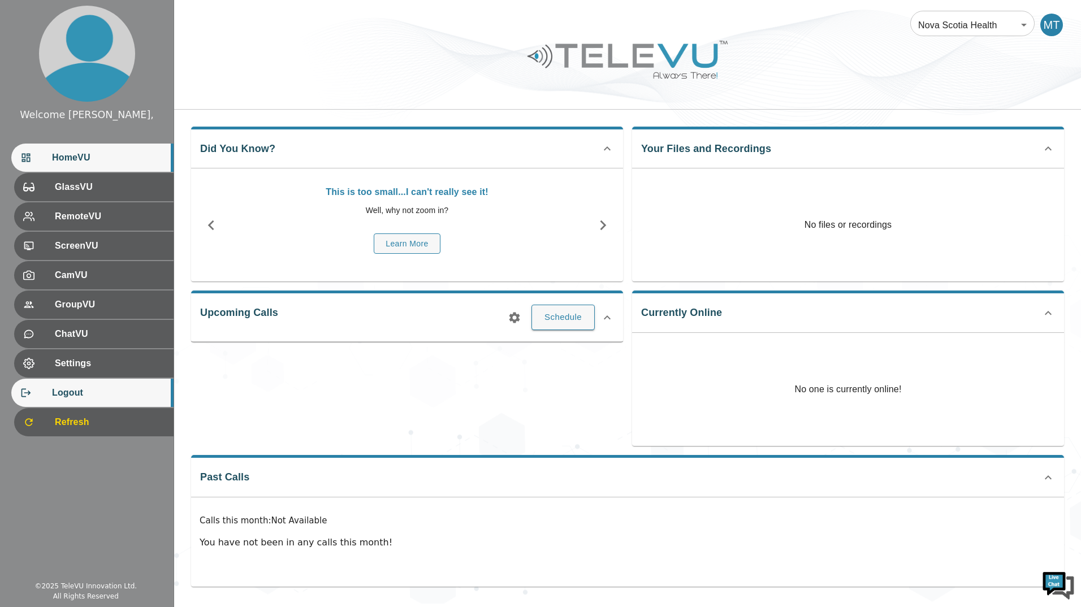
click at [82, 391] on span "Logout" at bounding box center [108, 393] width 112 height 14
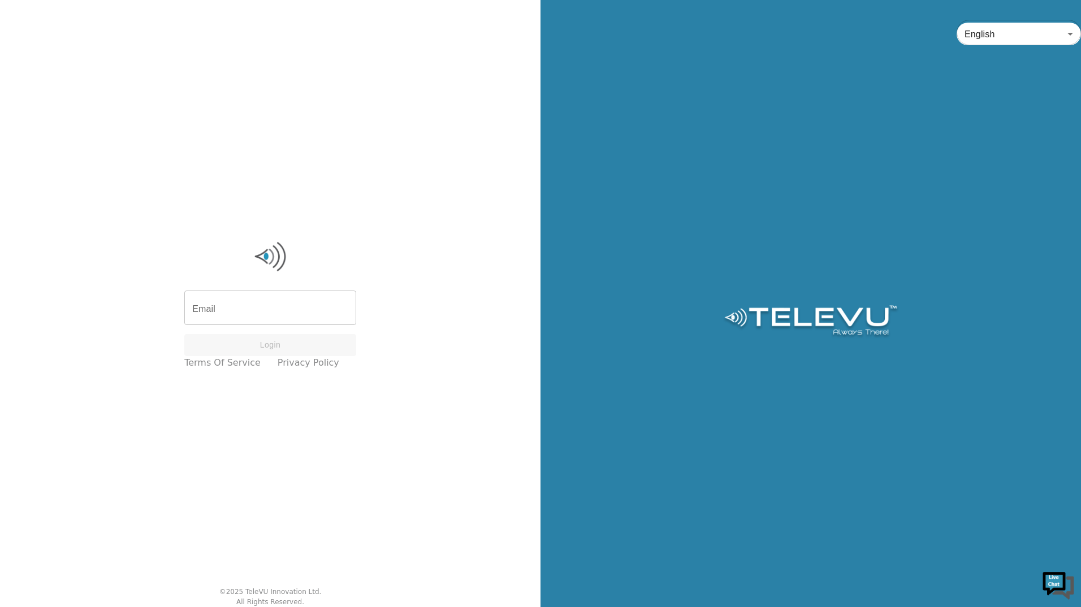
click at [226, 311] on input "Email" at bounding box center [270, 309] width 172 height 32
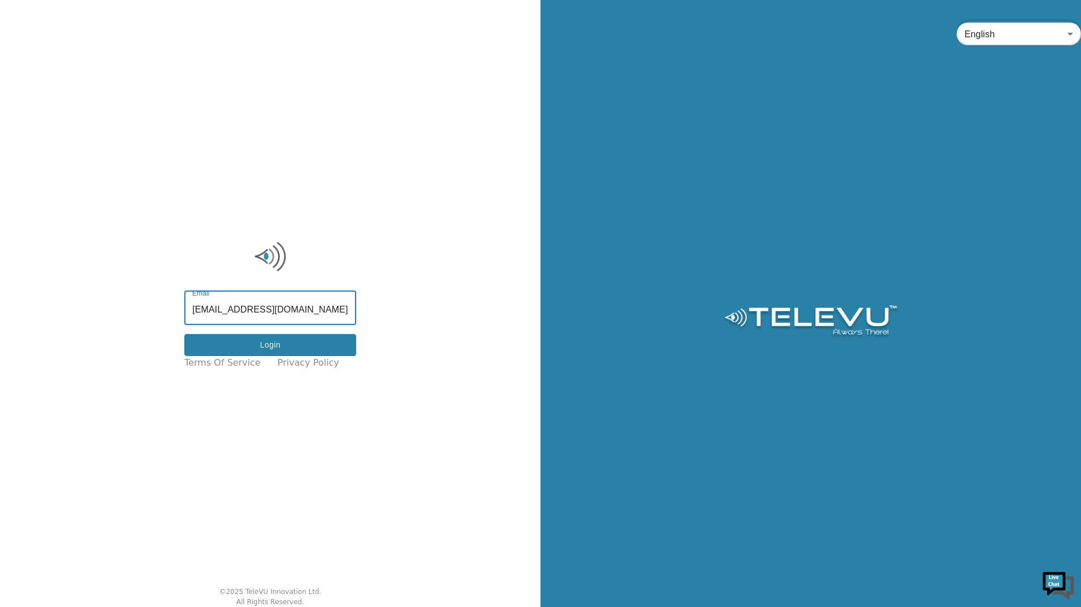
type input "hossam.yassin@nshealth.ca"
click at [268, 344] on button "Login" at bounding box center [270, 345] width 172 height 22
